Goal: Navigation & Orientation: Go to known website

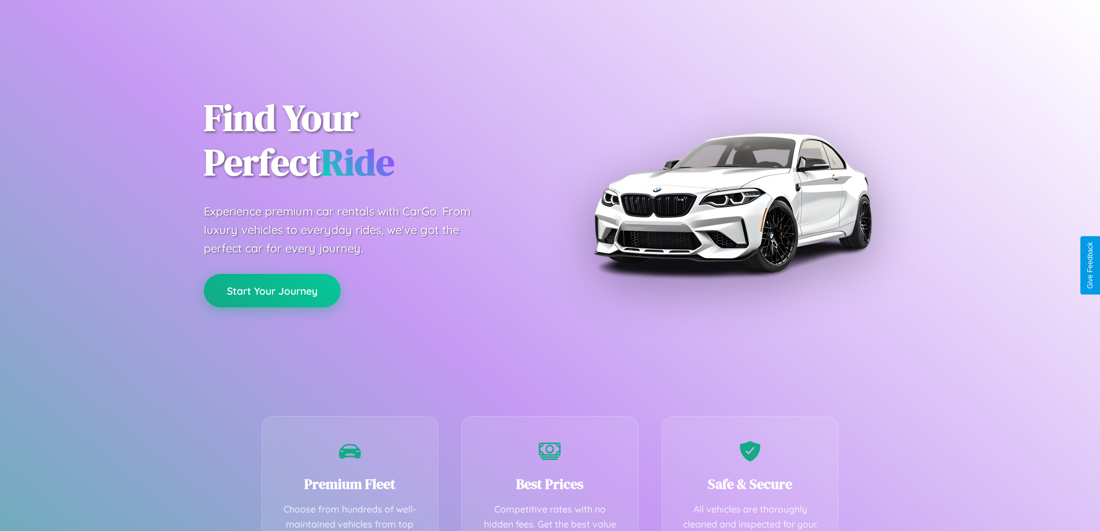
click at [272, 290] on button "Start Your Journey" at bounding box center [272, 290] width 137 height 33
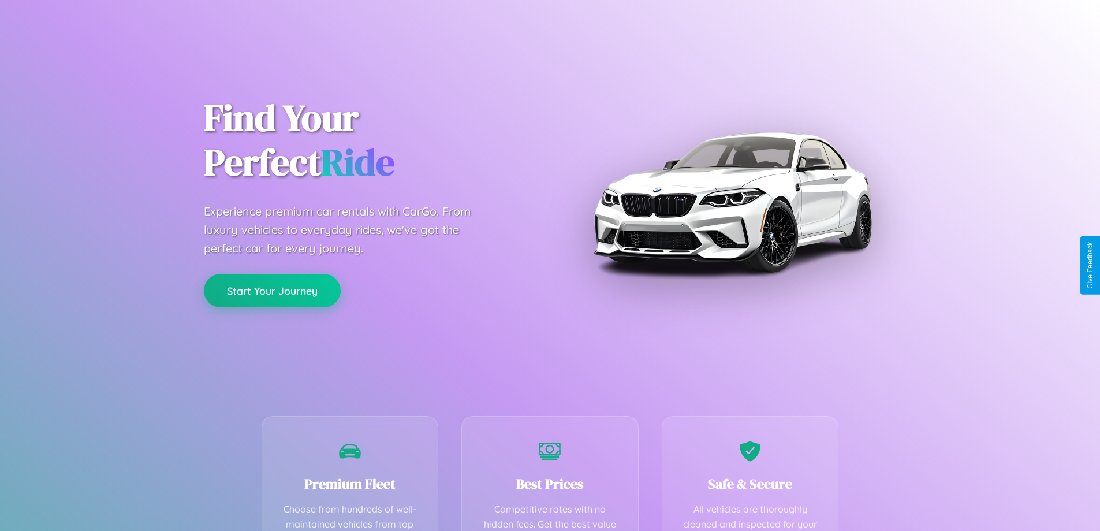
click at [272, 290] on button "Start Your Journey" at bounding box center [272, 290] width 137 height 33
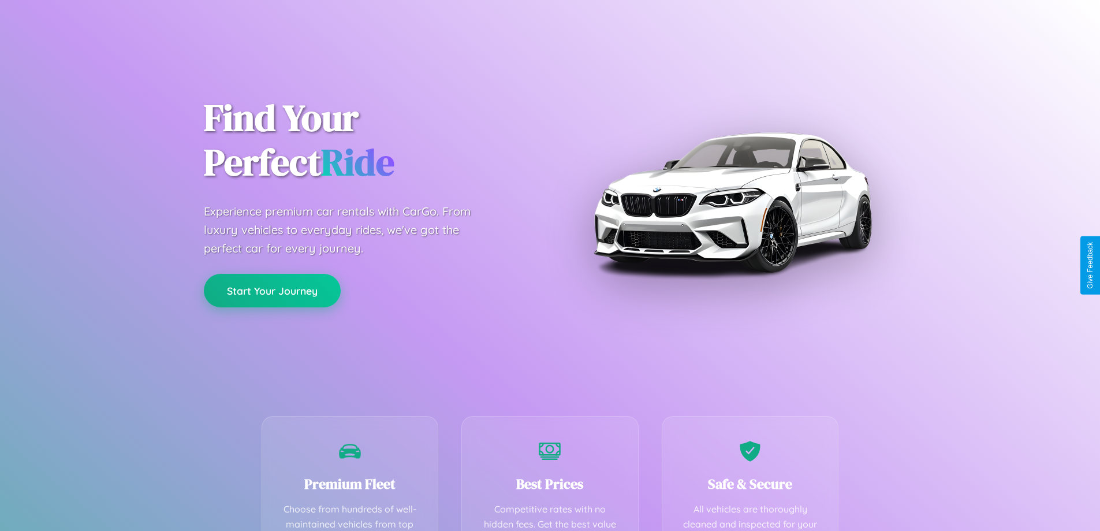
click at [272, 290] on button "Start Your Journey" at bounding box center [272, 290] width 137 height 33
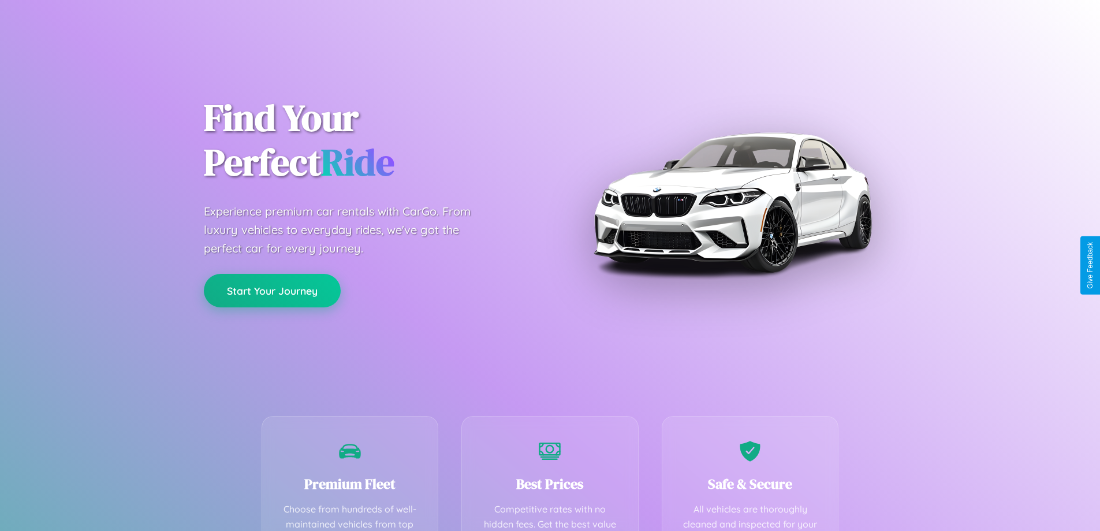
click at [272, 290] on button "Start Your Journey" at bounding box center [272, 290] width 137 height 33
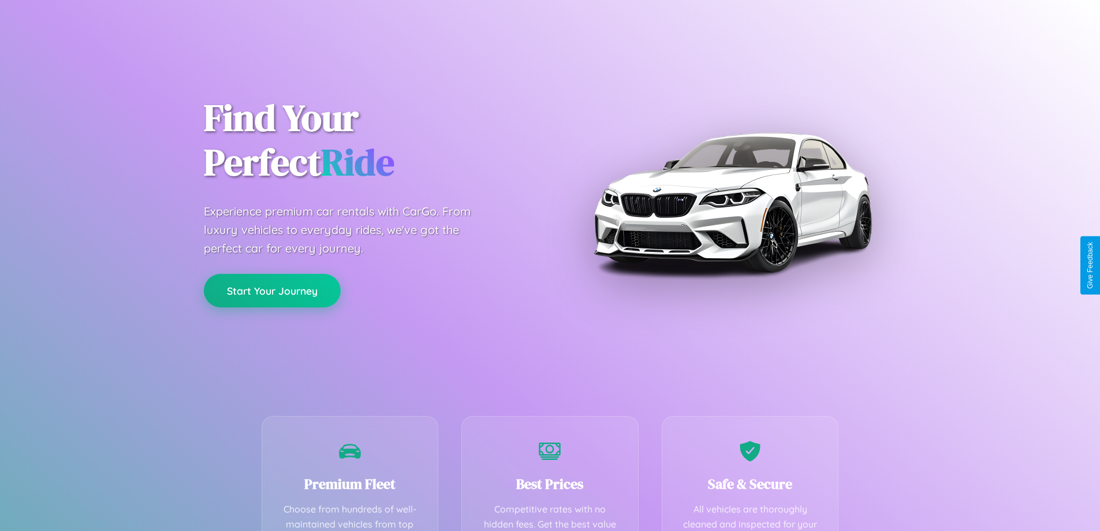
click at [272, 290] on button "Start Your Journey" at bounding box center [272, 290] width 137 height 33
